Goal: Use online tool/utility: Utilize a website feature to perform a specific function

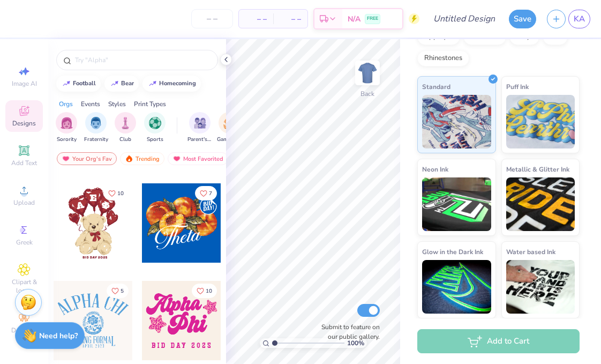
scroll to position [212, 0]
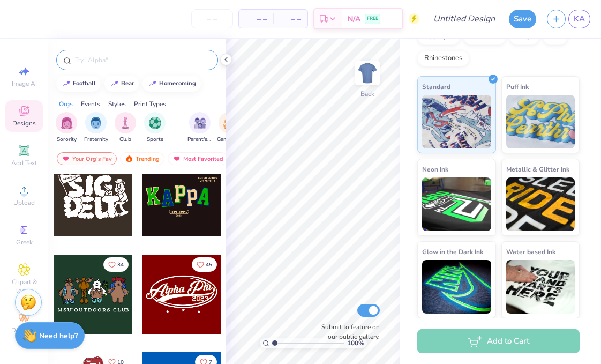
click at [137, 54] on div at bounding box center [137, 60] width 162 height 20
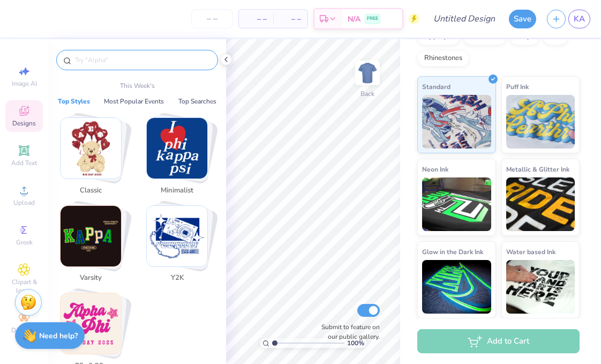
click at [121, 55] on input "text" at bounding box center [142, 60] width 137 height 11
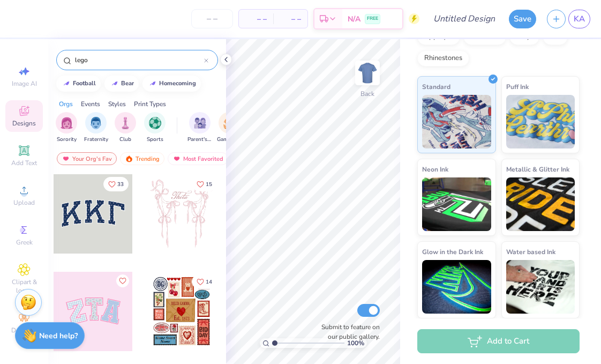
type input "lego"
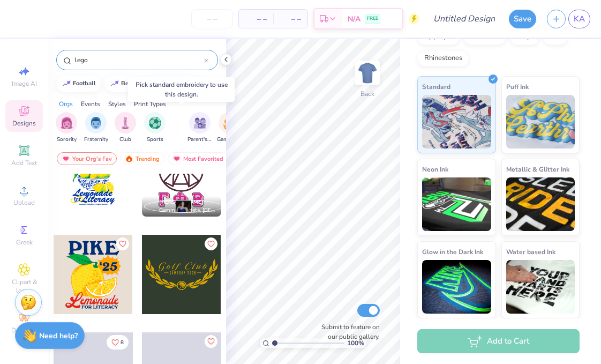
scroll to position [356, 0]
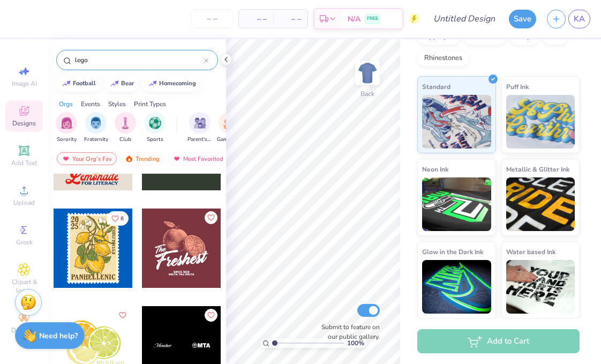
click at [95, 102] on div "Events" at bounding box center [90, 104] width 19 height 10
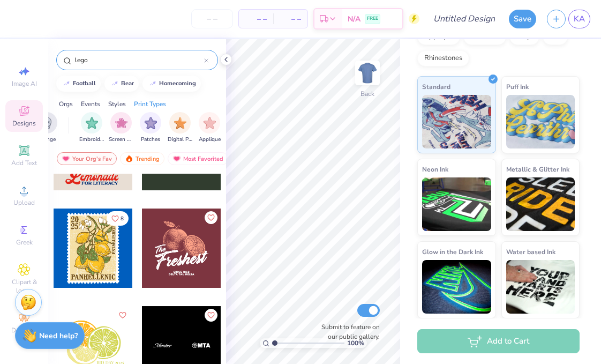
scroll to position [0, 847]
click at [26, 74] on icon at bounding box center [24, 71] width 13 height 13
select select "4"
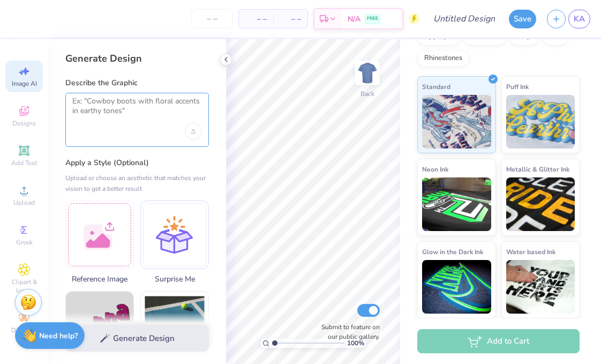
click at [129, 103] on textarea at bounding box center [137, 109] width 130 height 27
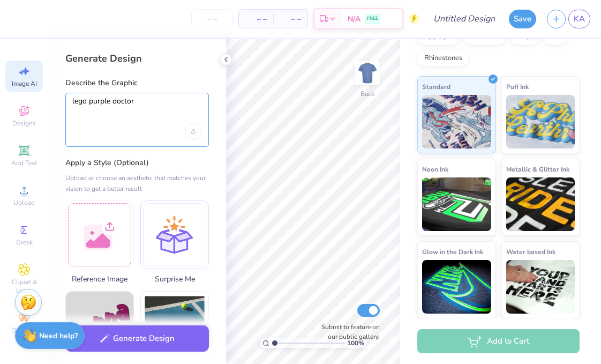
type textarea "lego purple doctor"
click at [148, 324] on div "Generate Design" at bounding box center [137, 338] width 178 height 52
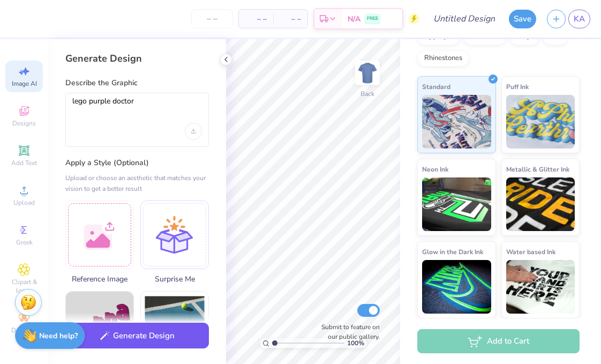
click at [148, 332] on button "Generate Design" at bounding box center [137, 335] width 144 height 26
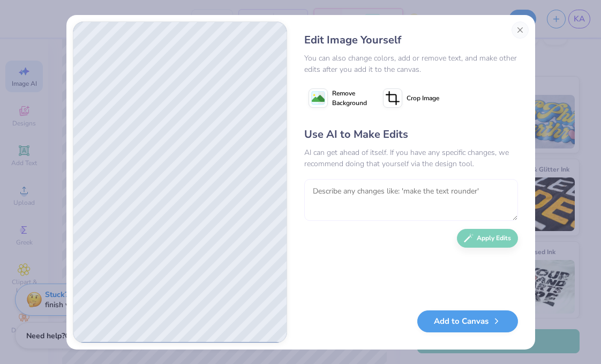
click at [484, 215] on textarea at bounding box center [411, 200] width 214 height 42
type textarea "m"
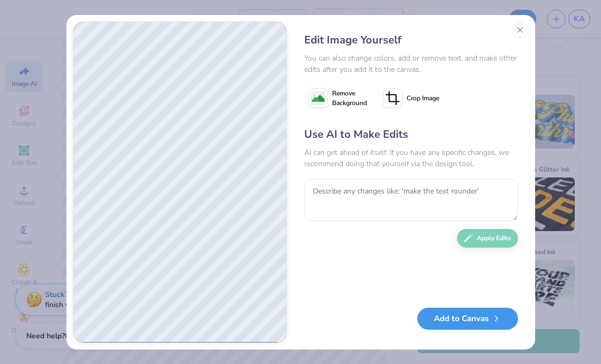
click at [483, 309] on button "Add to Canvas" at bounding box center [467, 318] width 101 height 22
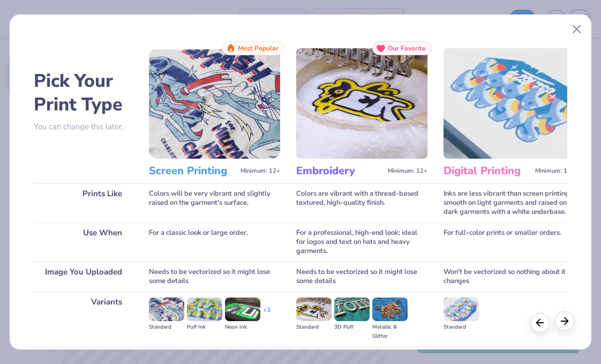
click at [566, 319] on icon at bounding box center [565, 321] width 12 height 12
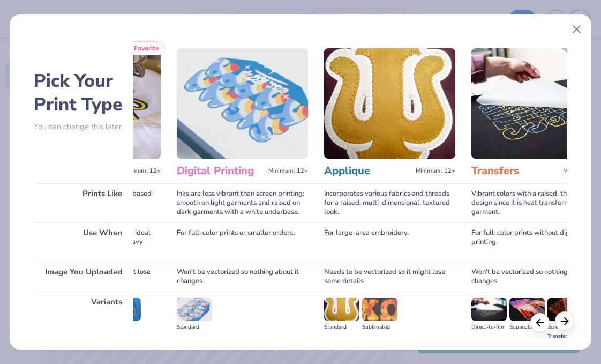
click at [566, 319] on icon at bounding box center [565, 321] width 12 height 12
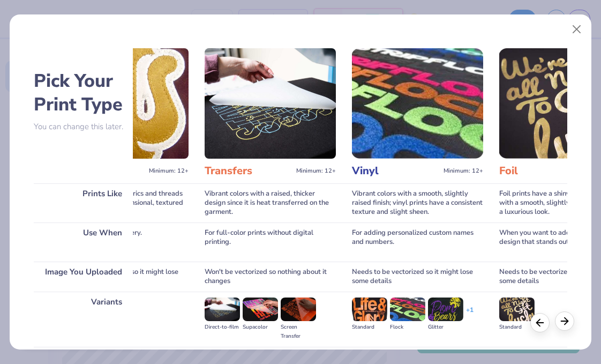
click at [562, 318] on icon at bounding box center [565, 321] width 12 height 12
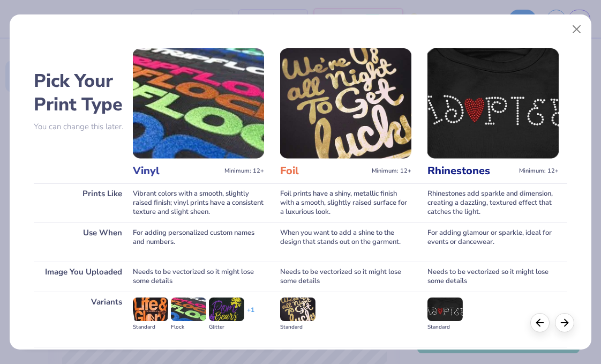
scroll to position [0, 760]
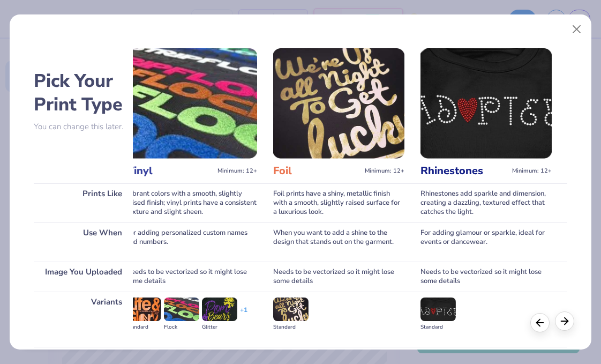
click at [571, 318] on div at bounding box center [564, 320] width 19 height 19
click at [572, 329] on div at bounding box center [552, 322] width 44 height 19
click at [569, 325] on icon at bounding box center [565, 321] width 12 height 12
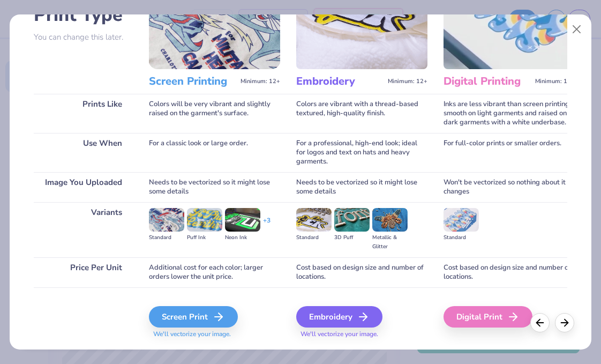
scroll to position [117, 0]
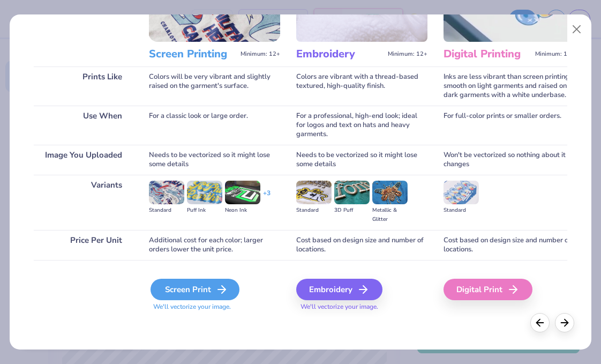
click at [204, 286] on div "Screen Print" at bounding box center [195, 289] width 89 height 21
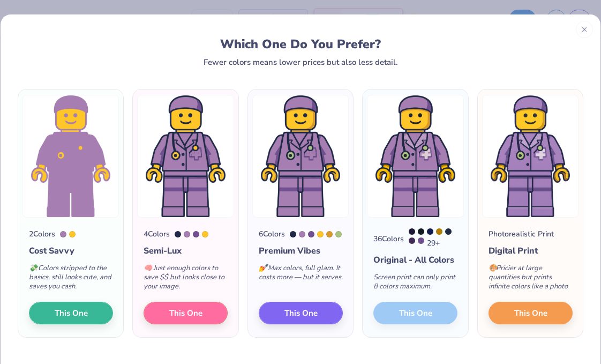
click at [408, 317] on div "36 Colors 29 + Original - All Colors Screen print can only print 8 colors maxim…" at bounding box center [415, 276] width 105 height 119
click at [407, 320] on div "36 Colors 29 + Original - All Colors Screen print can only print 8 colors maxim…" at bounding box center [415, 276] width 105 height 119
click at [423, 151] on img at bounding box center [415, 156] width 96 height 123
click at [581, 31] on div at bounding box center [584, 27] width 17 height 17
